Goal: Task Accomplishment & Management: Manage account settings

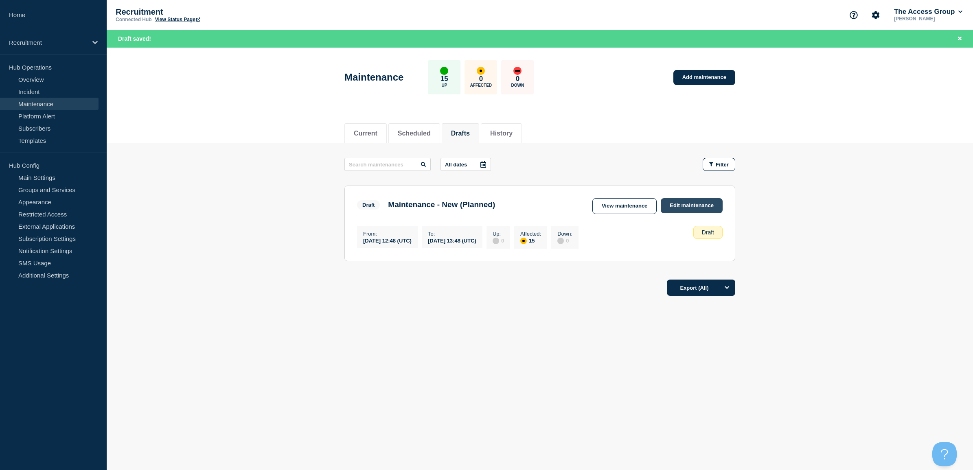
click at [677, 205] on link "Edit maintenance" at bounding box center [691, 205] width 62 height 15
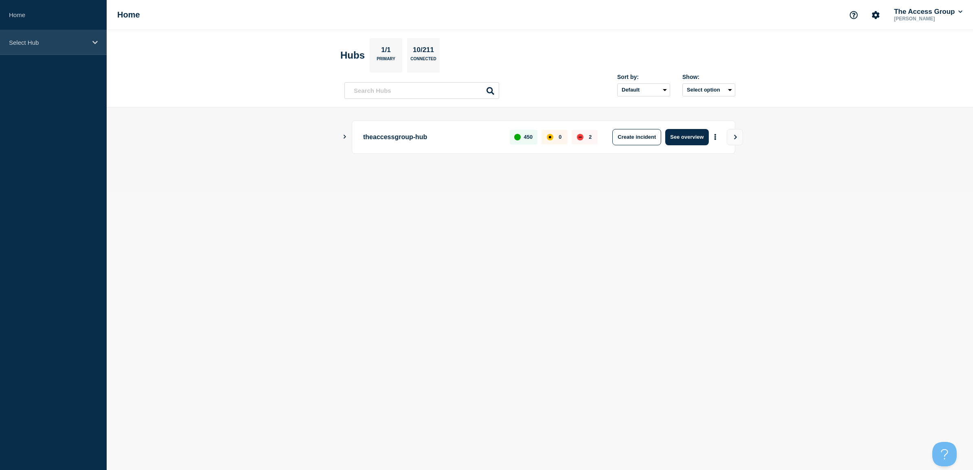
click at [50, 45] on p "Select Hub" at bounding box center [48, 42] width 78 height 7
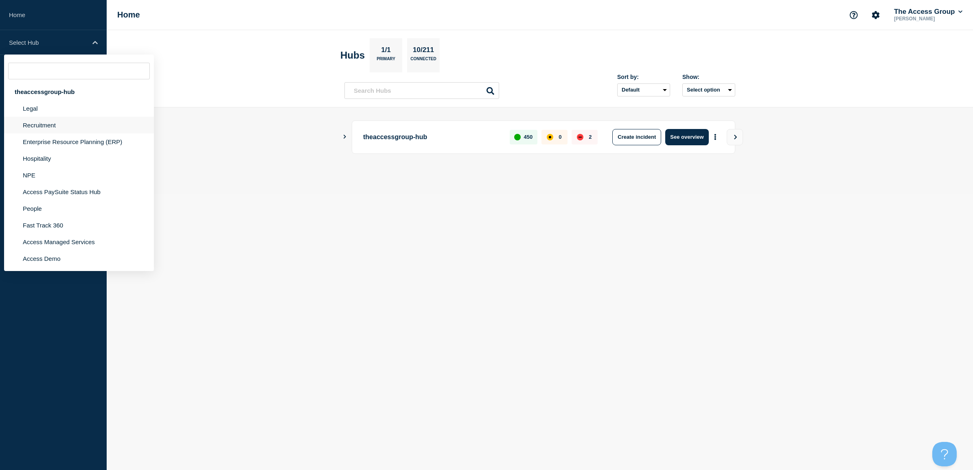
click at [39, 133] on li "Recruitment" at bounding box center [79, 141] width 150 height 17
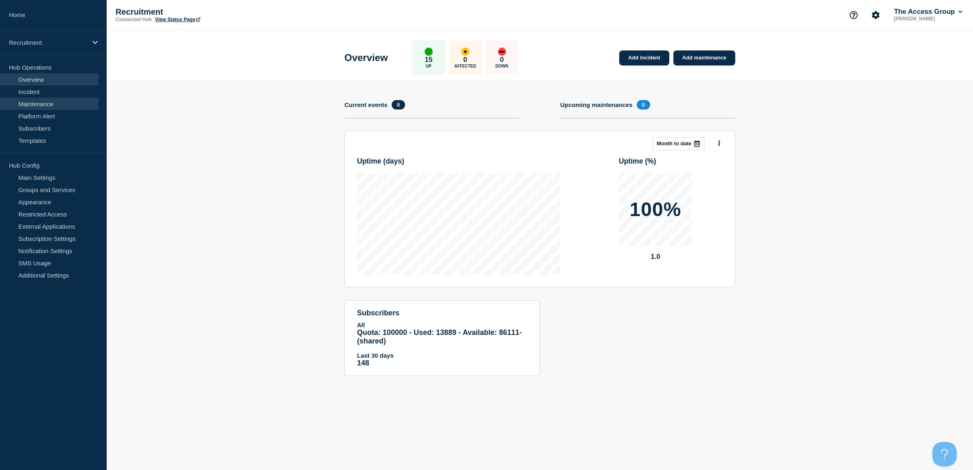
click at [51, 101] on link "Maintenance" at bounding box center [49, 104] width 98 height 12
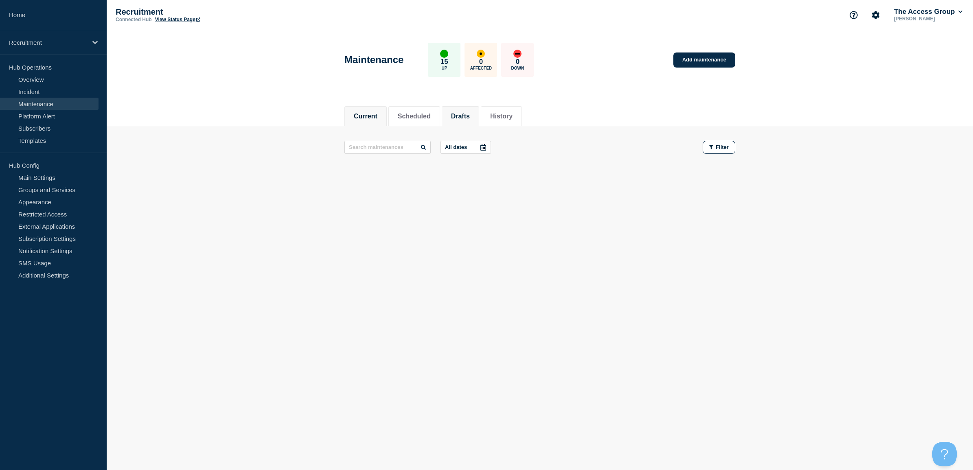
click at [470, 113] on button "Drafts" at bounding box center [460, 116] width 19 height 7
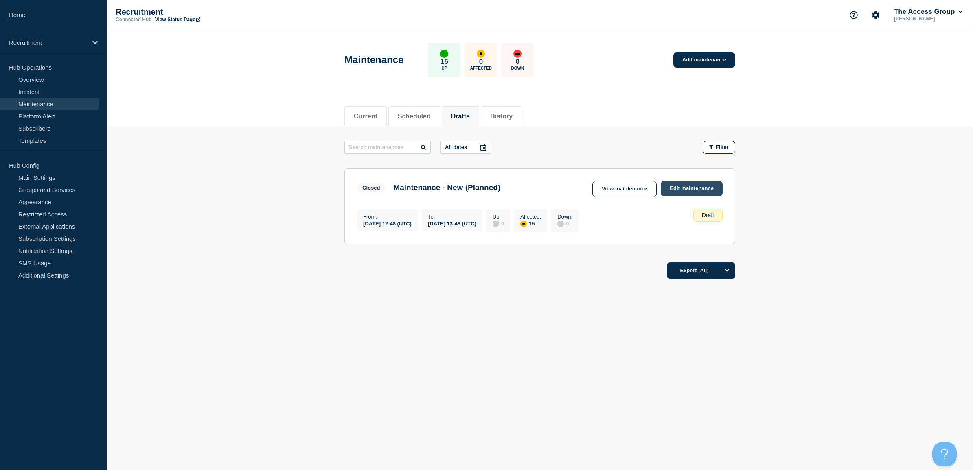
drag, startPoint x: 690, startPoint y: 183, endPoint x: 617, endPoint y: 202, distance: 74.8
click at [690, 183] on link "Edit maintenance" at bounding box center [691, 188] width 62 height 15
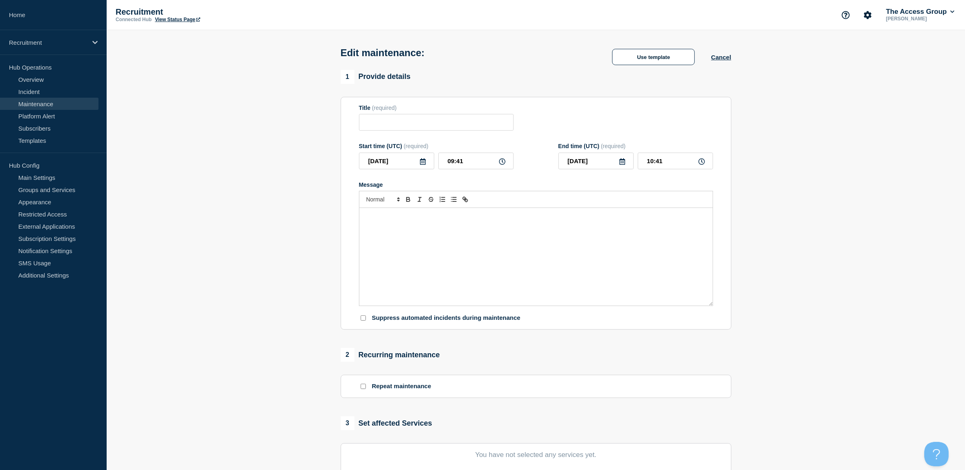
type input "Maintenance - New (Planned)"
type input "2025-08-15"
type input "12:48"
type input "2025-08-15"
type input "13:48"
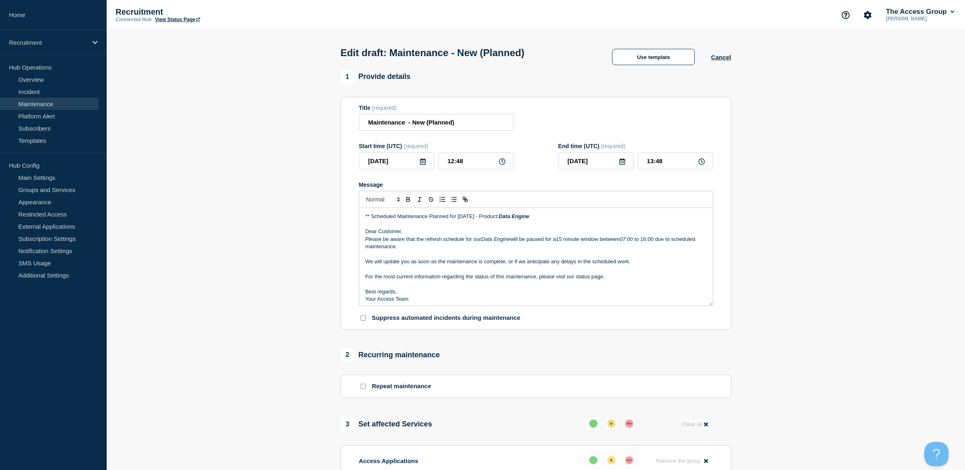
click at [560, 238] on p "Please be aware that the refresh schedule for our Data Engine will be paused fo…" at bounding box center [535, 243] width 341 height 15
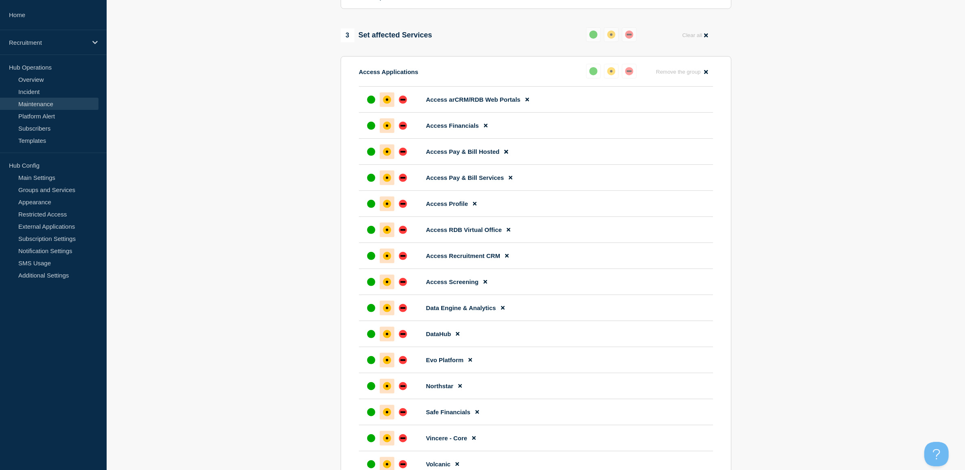
scroll to position [305, 0]
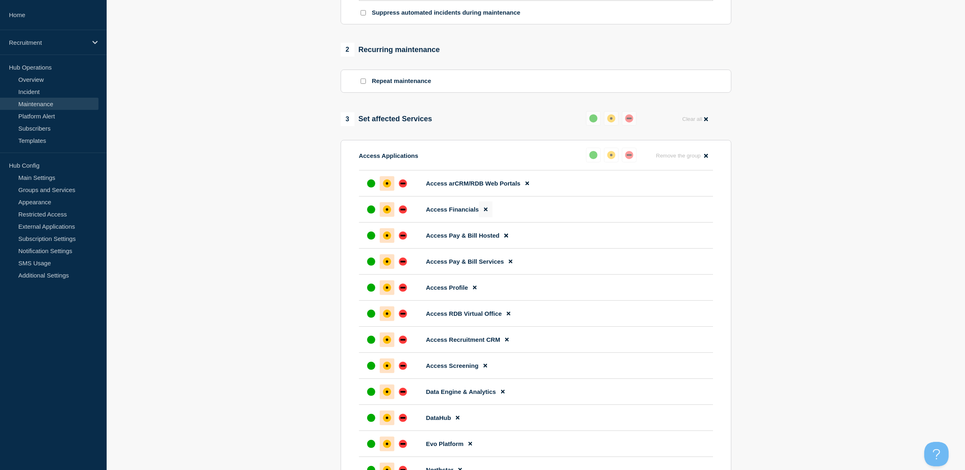
click at [482, 214] on button at bounding box center [485, 209] width 13 height 16
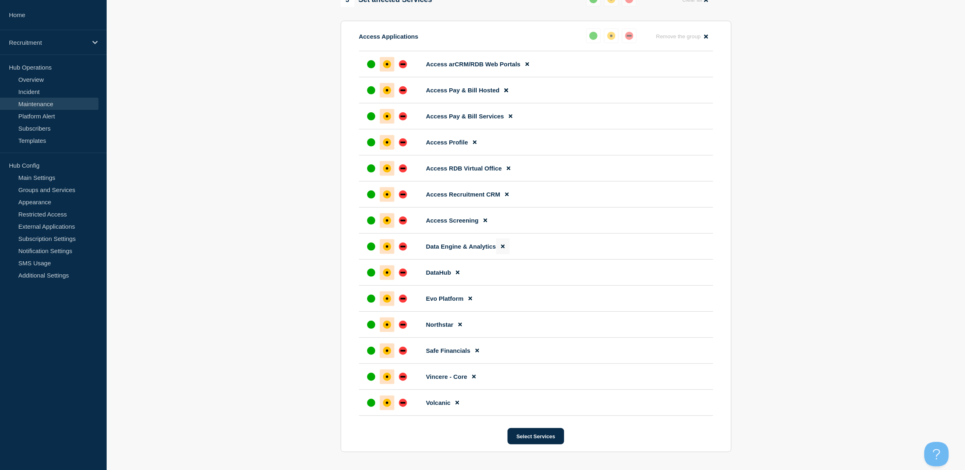
scroll to position [407, 0]
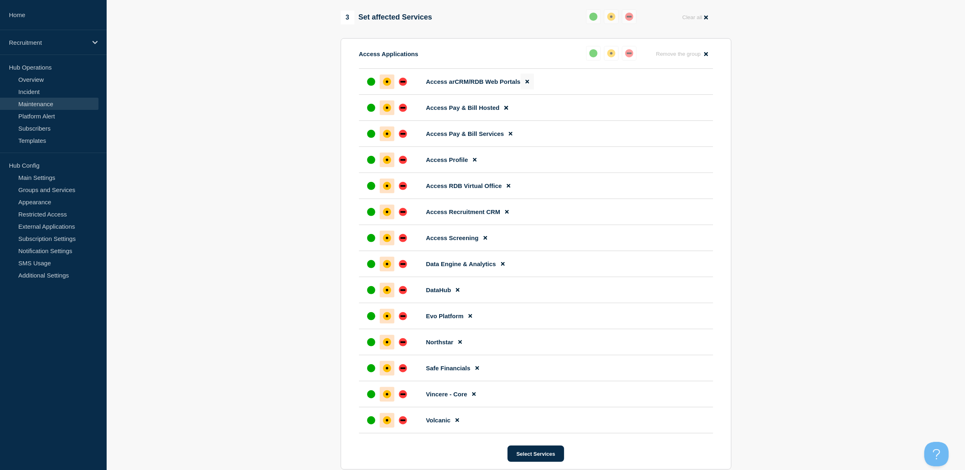
click at [524, 86] on button at bounding box center [526, 82] width 13 height 16
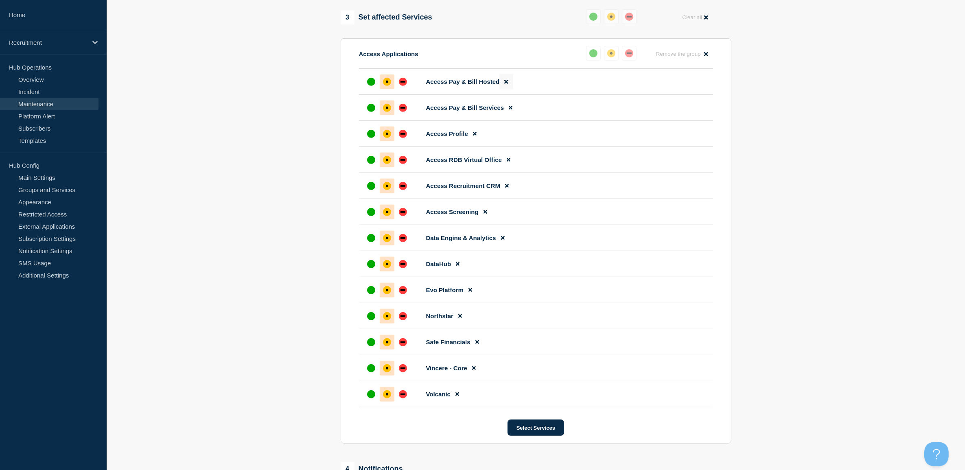
click at [508, 84] on icon at bounding box center [506, 81] width 4 height 5
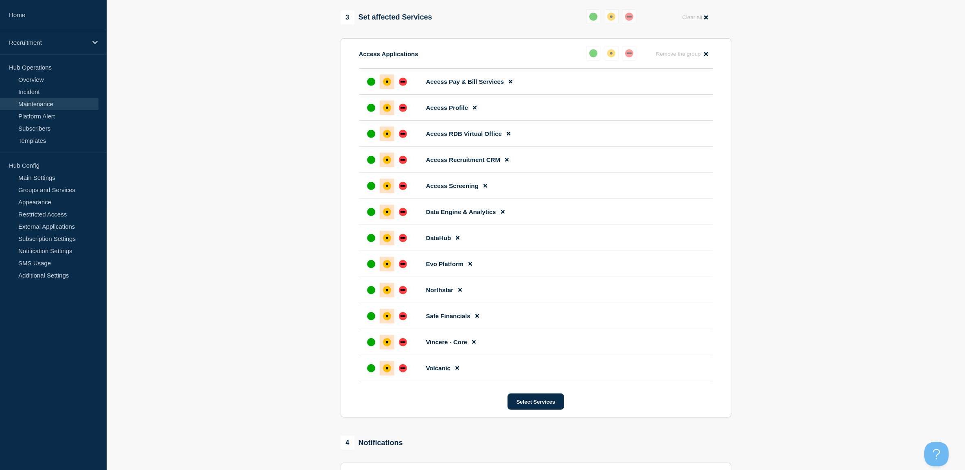
click at [508, 88] on button at bounding box center [510, 82] width 13 height 16
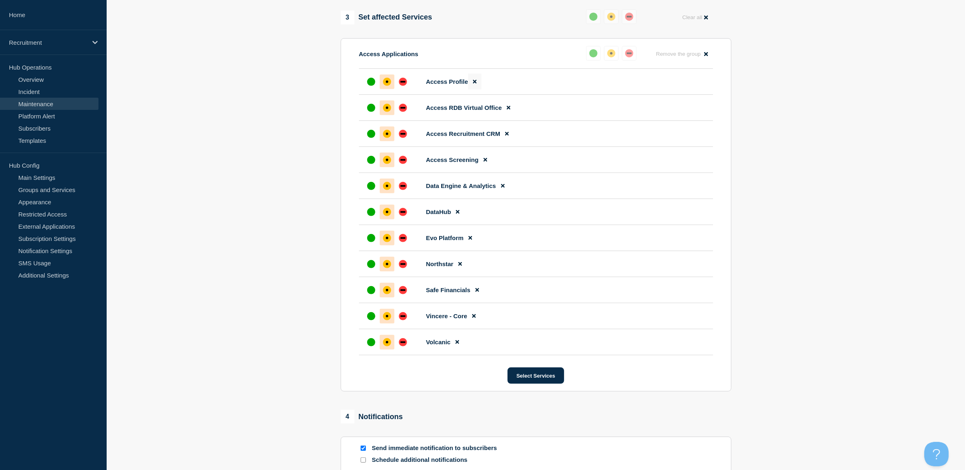
click at [477, 88] on button at bounding box center [474, 82] width 13 height 16
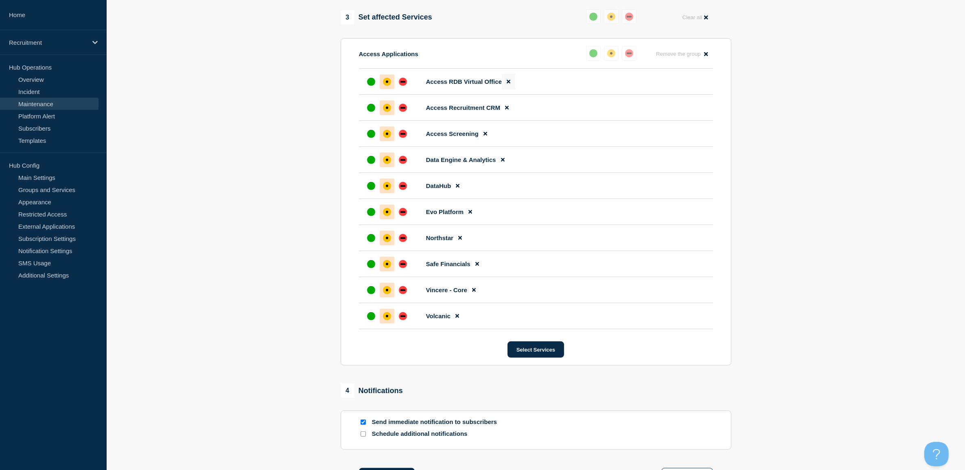
click at [508, 84] on icon at bounding box center [509, 82] width 4 height 4
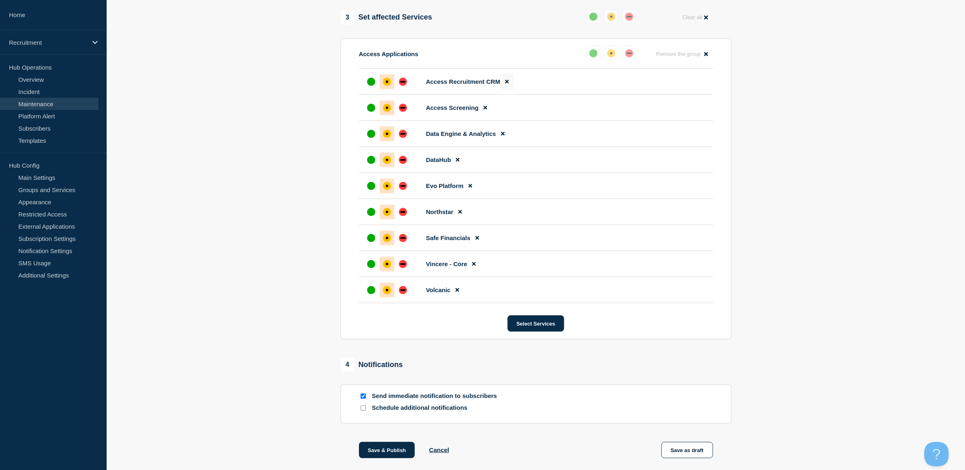
click at [508, 84] on icon at bounding box center [507, 82] width 4 height 4
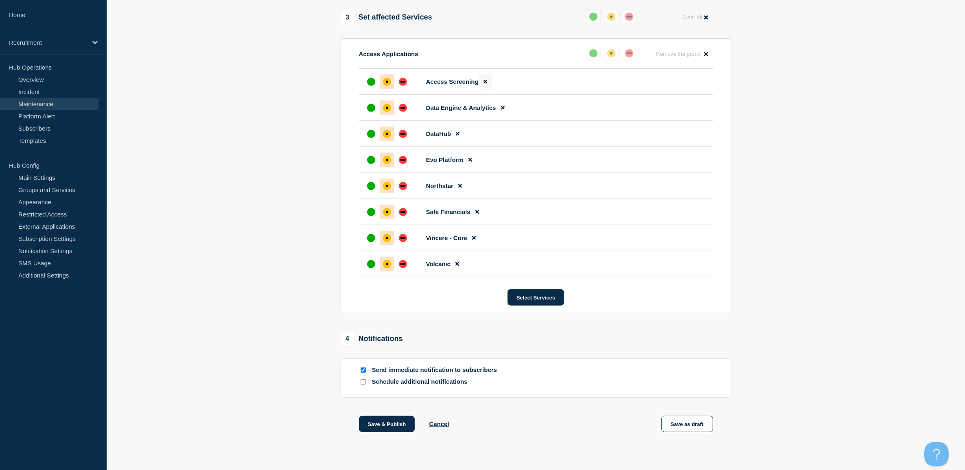
click at [486, 83] on icon at bounding box center [485, 81] width 4 height 5
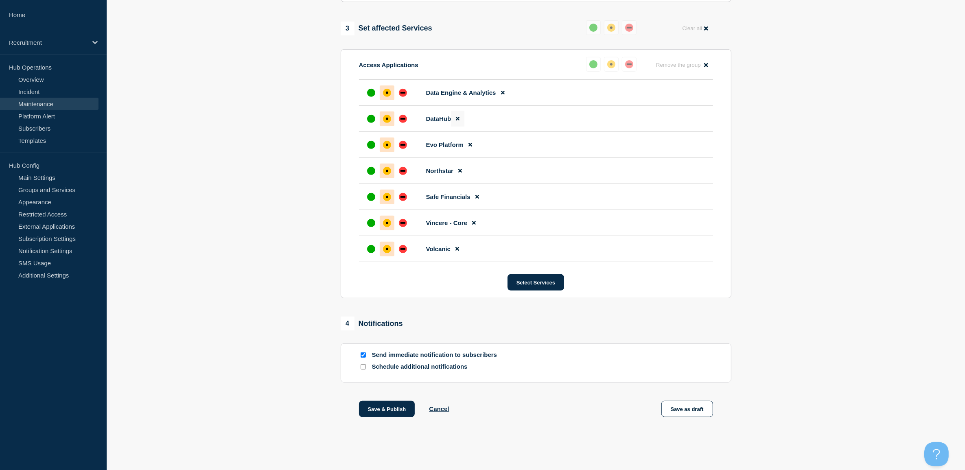
click at [458, 116] on icon at bounding box center [458, 118] width 4 height 5
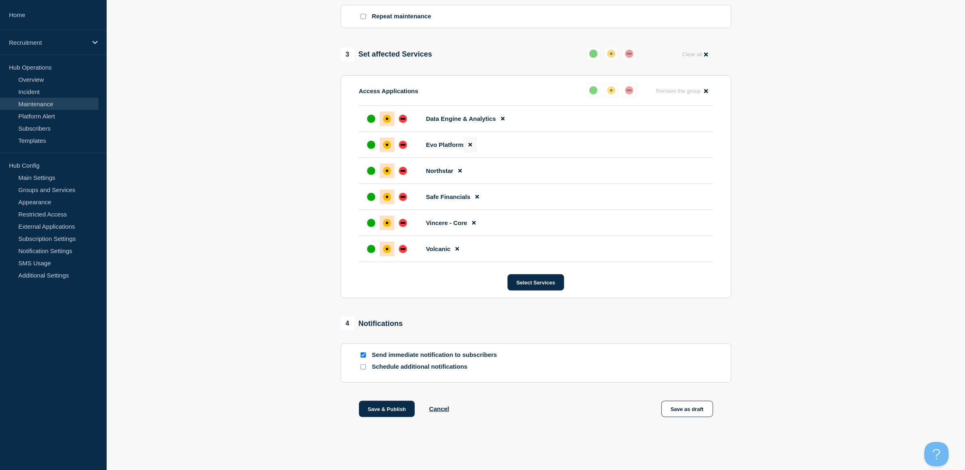
click at [469, 145] on icon at bounding box center [470, 145] width 4 height 4
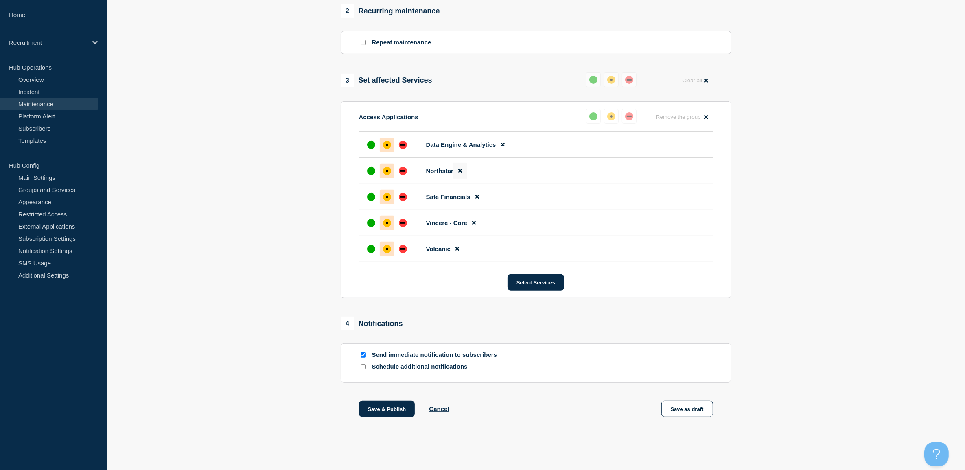
drag, startPoint x: 459, startPoint y: 170, endPoint x: 458, endPoint y: 176, distance: 5.8
click at [459, 170] on icon at bounding box center [460, 170] width 4 height 5
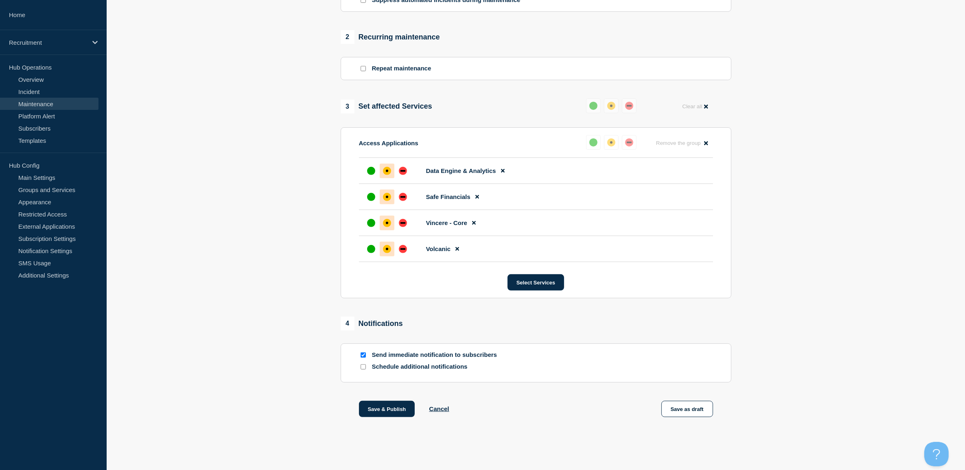
click at [474, 192] on button at bounding box center [476, 197] width 13 height 16
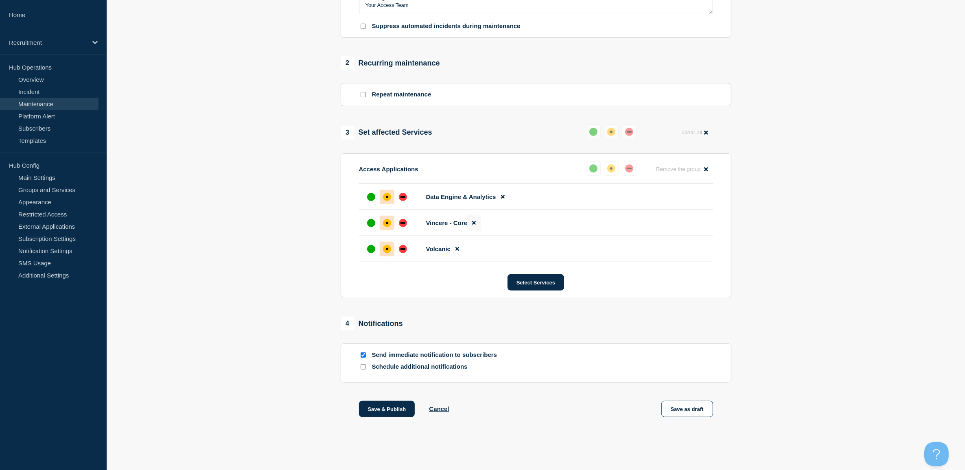
click at [474, 221] on icon at bounding box center [474, 222] width 4 height 5
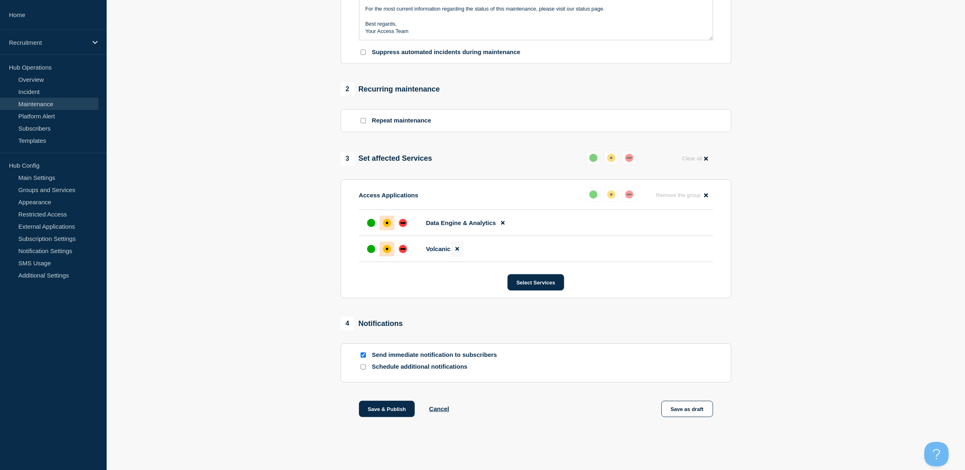
click at [458, 249] on icon at bounding box center [457, 249] width 4 height 4
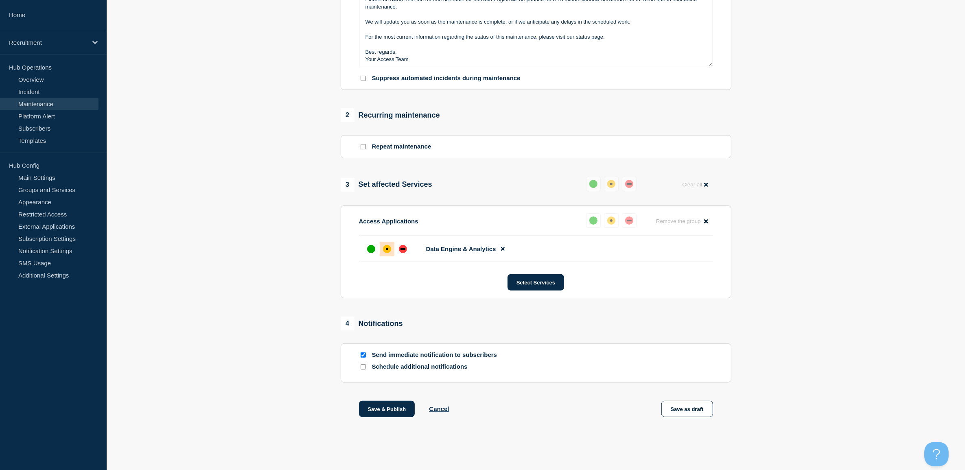
scroll to position [2, 0]
click at [388, 406] on button "Save & Publish" at bounding box center [387, 409] width 56 height 16
